Goal: Task Accomplishment & Management: Manage account settings

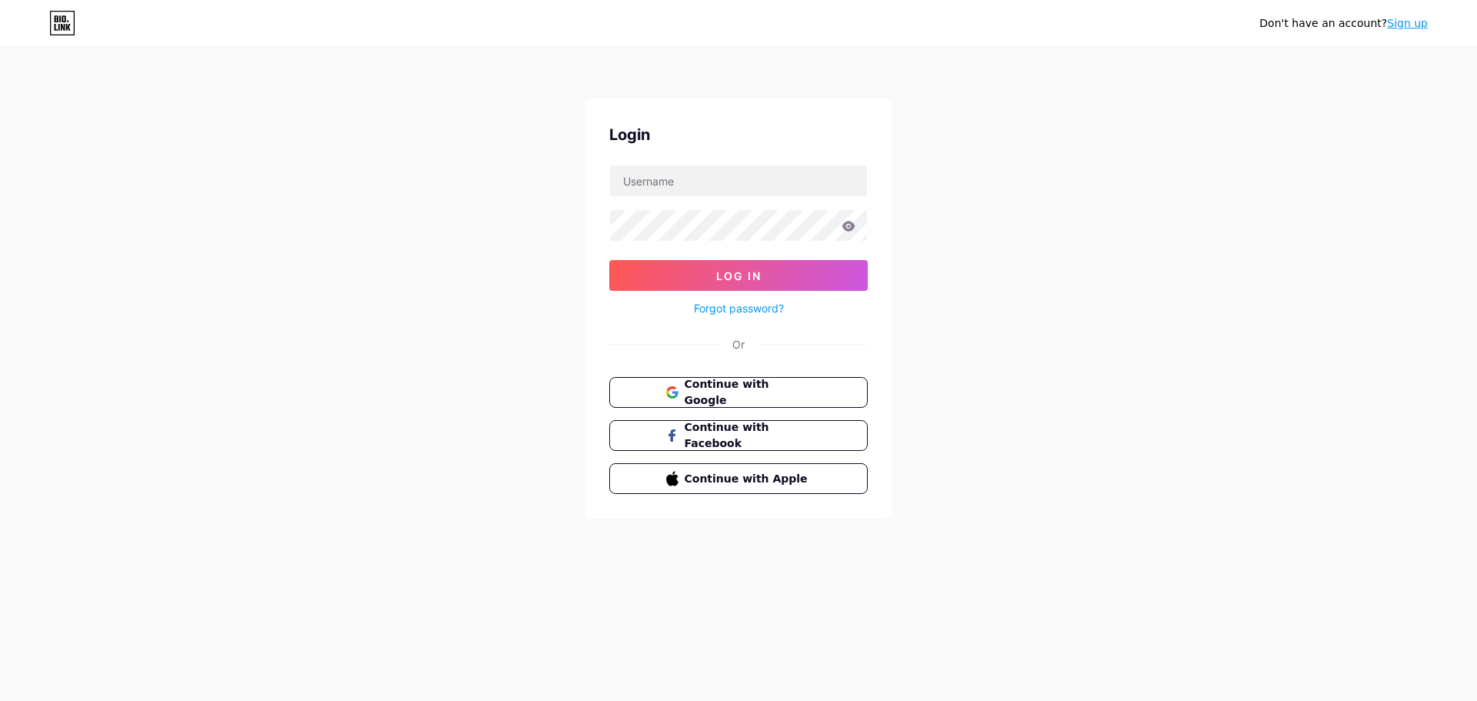
click at [582, 398] on div "Don't have an account? Sign up Login Log In Forgot password? Or Continue with G…" at bounding box center [738, 284] width 1477 height 568
click at [670, 377] on button "Continue with Google" at bounding box center [738, 393] width 262 height 32
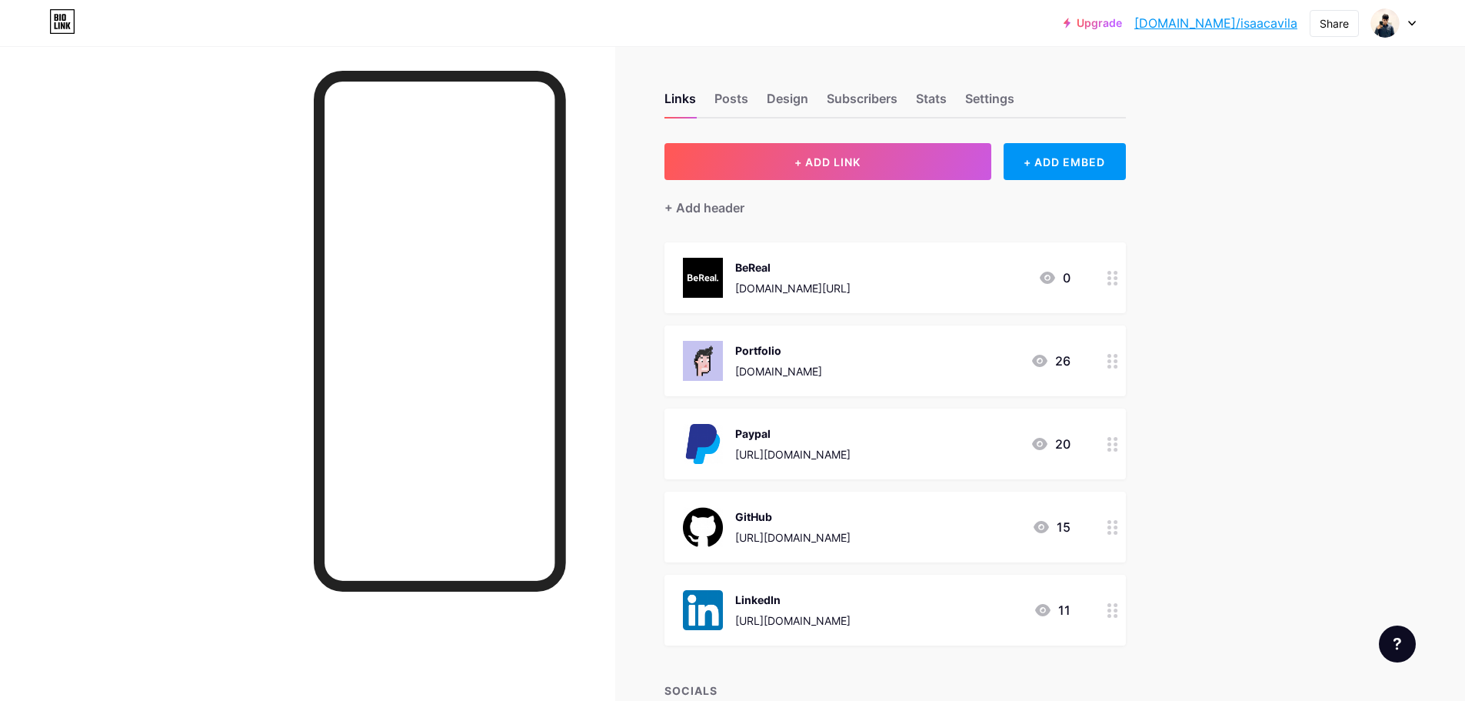
click at [1407, 28] on div at bounding box center [1393, 23] width 45 height 28
click at [1298, 180] on link "Account settings" at bounding box center [1320, 175] width 191 height 42
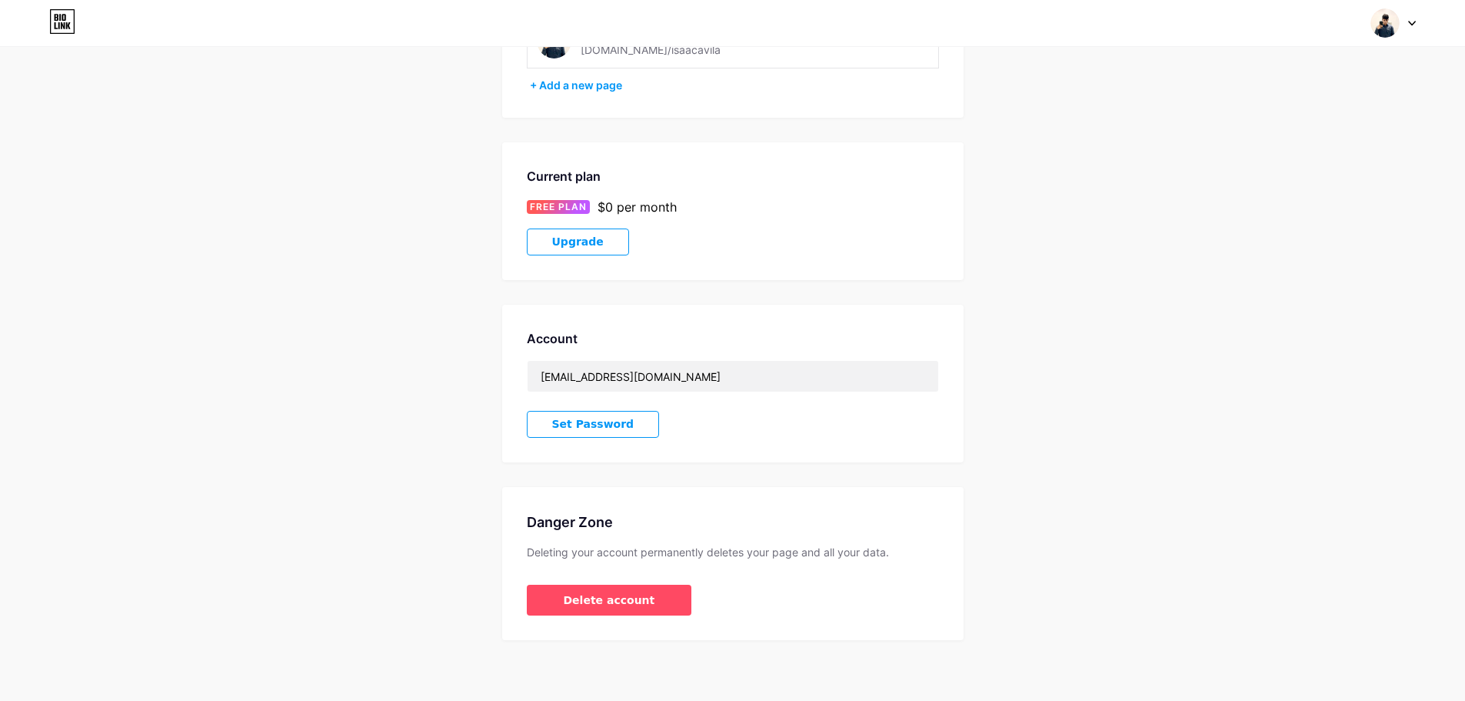
scroll to position [159, 0]
click at [572, 594] on span "Delete account" at bounding box center [610, 599] width 92 height 16
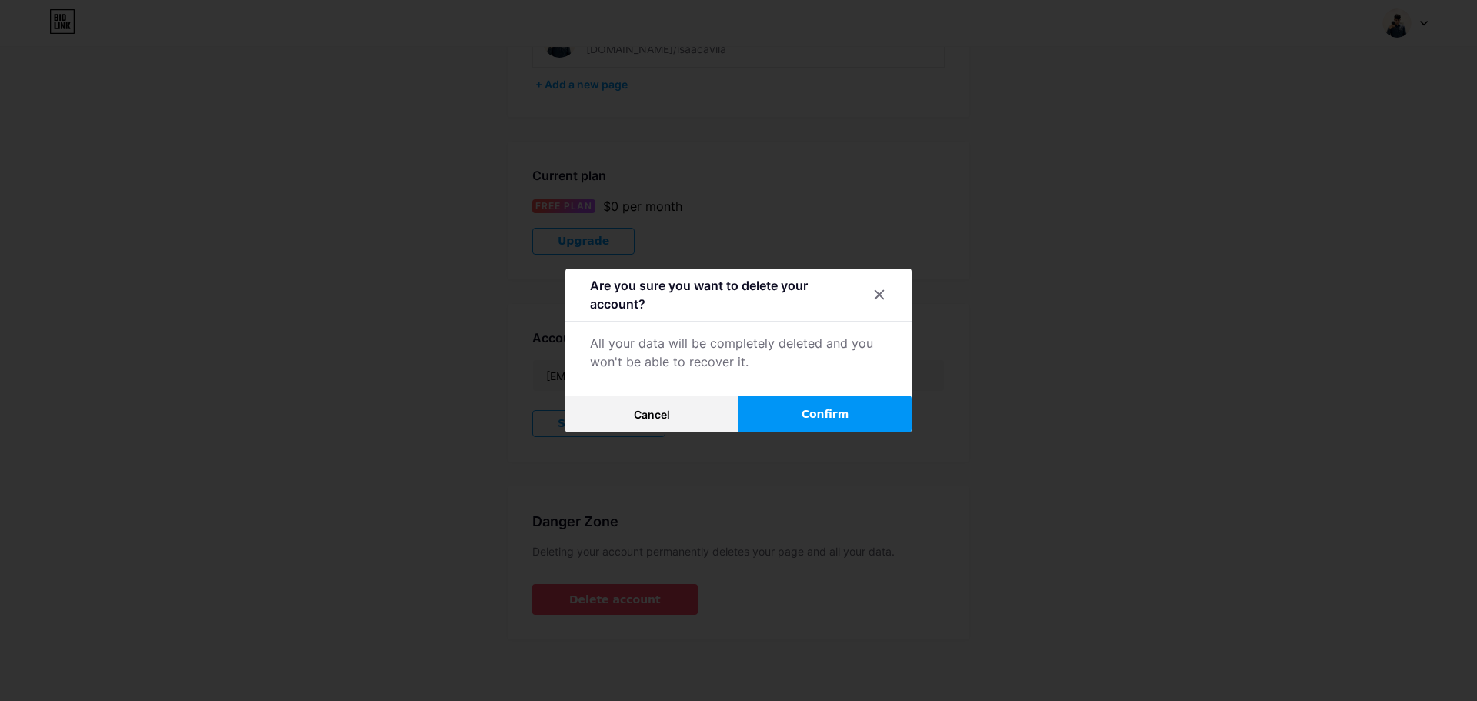
click at [784, 413] on button "Confirm" at bounding box center [824, 413] width 173 height 37
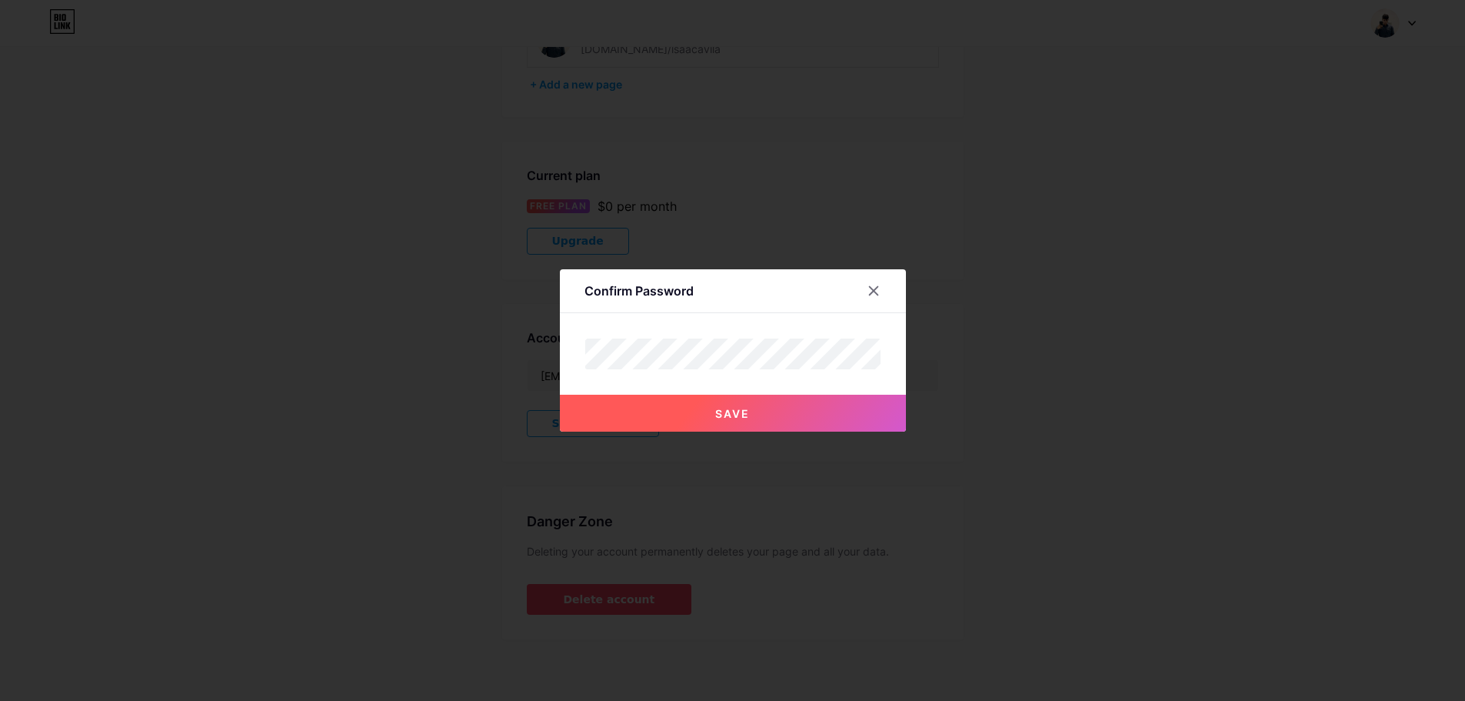
click at [696, 402] on button "Save" at bounding box center [733, 413] width 346 height 37
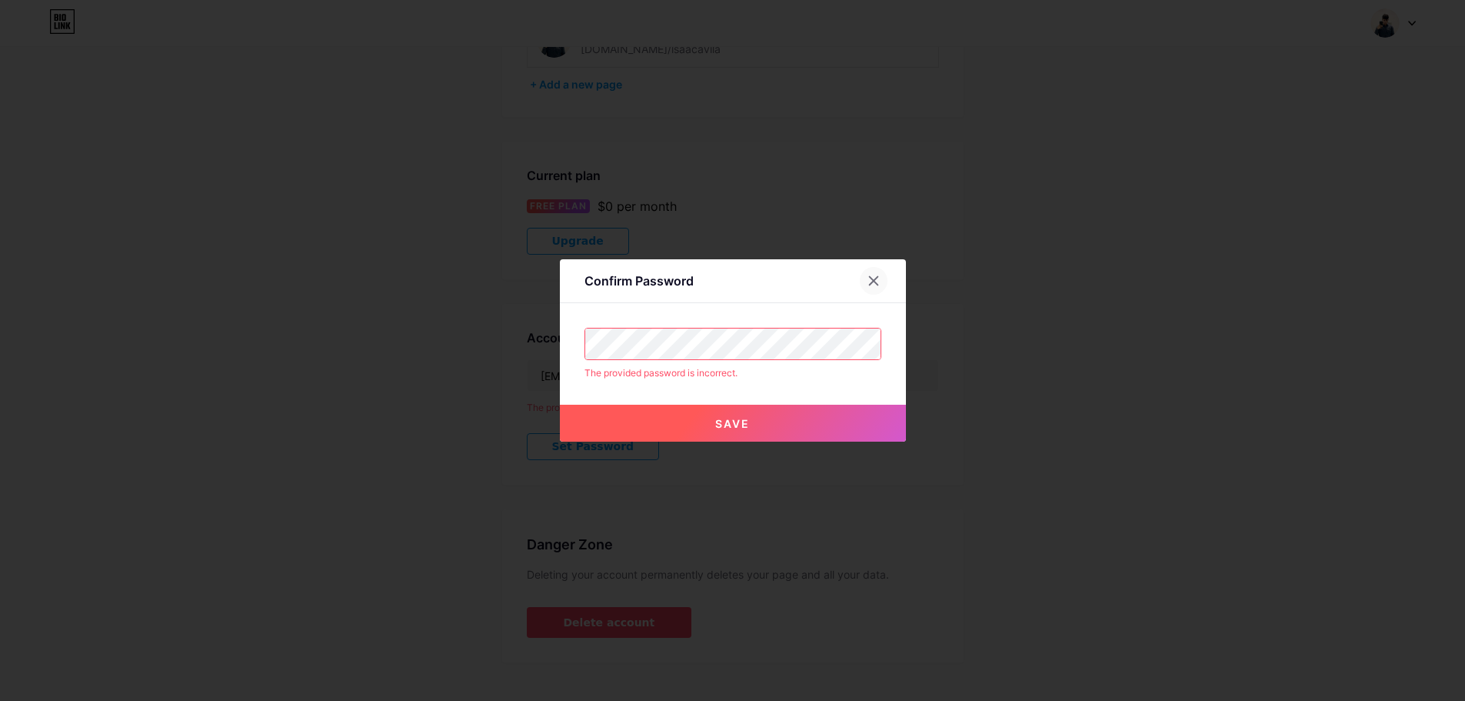
click at [878, 275] on icon at bounding box center [874, 281] width 12 height 12
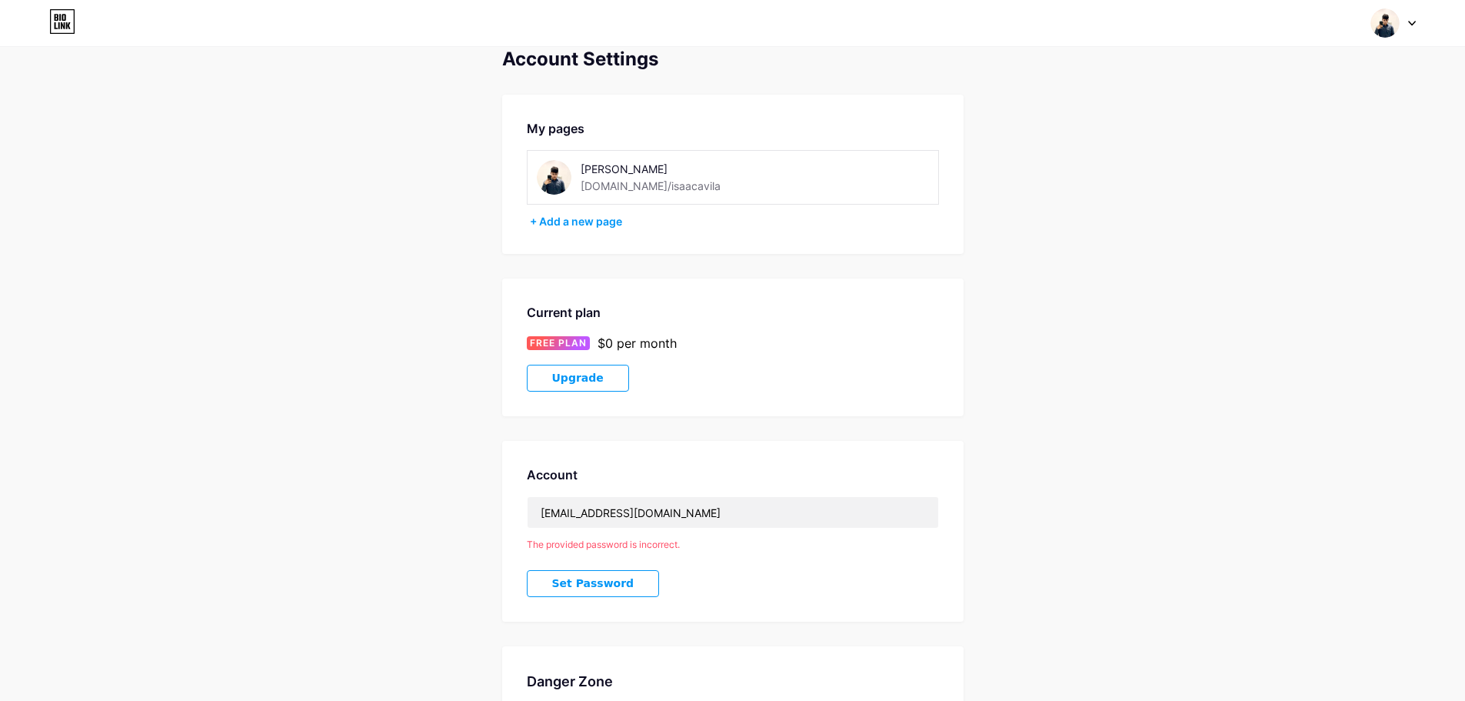
scroll to position [0, 0]
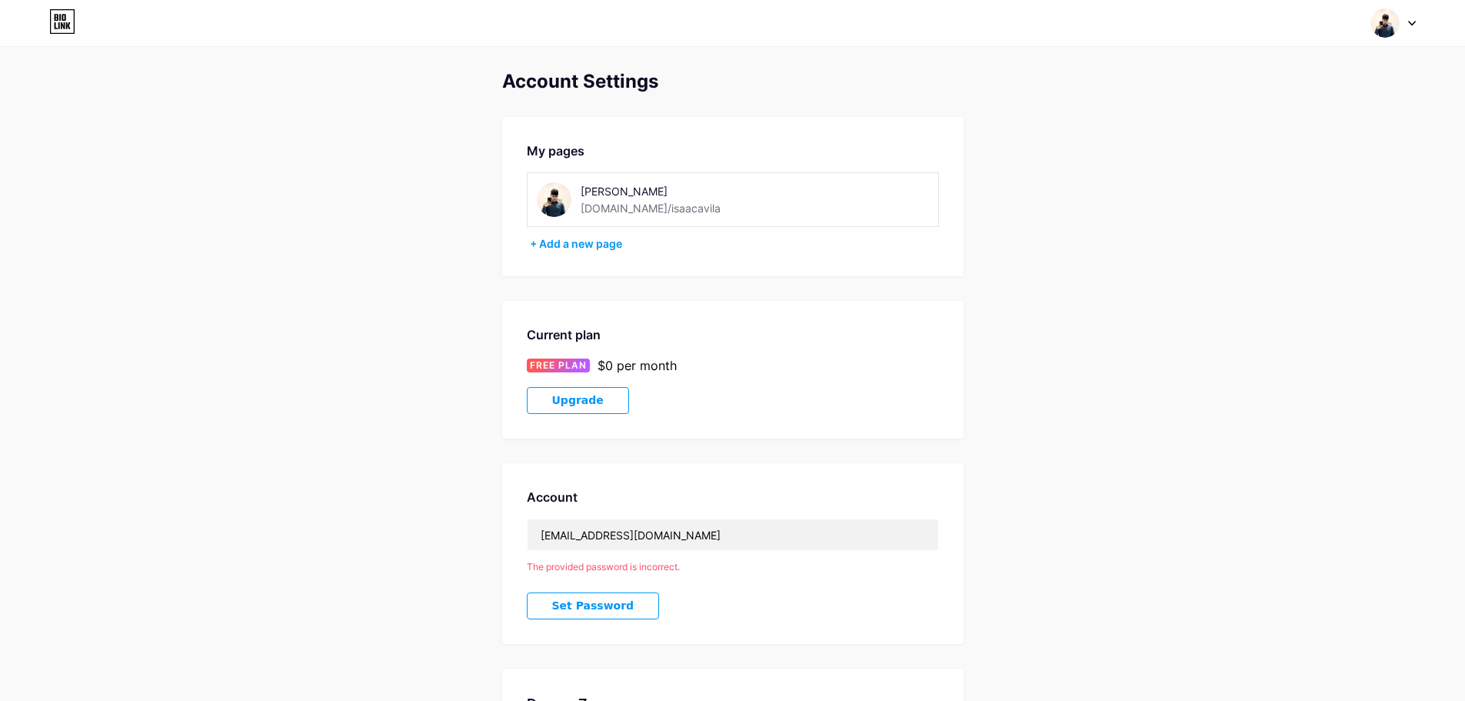
click at [552, 201] on img at bounding box center [554, 199] width 35 height 35
click at [544, 201] on img at bounding box center [554, 199] width 35 height 35
click at [382, 114] on div "Account Settings My pages [PERSON_NAME] [DOMAIN_NAME]/isaacavila + Add a new pa…" at bounding box center [732, 446] width 1465 height 751
